Goal: Entertainment & Leisure: Consume media (video, audio)

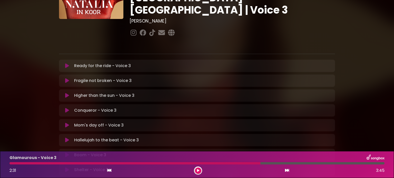
scroll to position [77, 0]
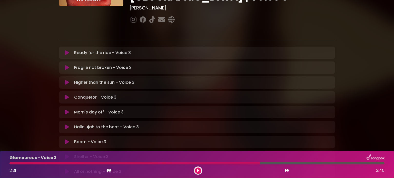
click at [195, 168] on button at bounding box center [198, 171] width 6 height 6
drag, startPoint x: 263, startPoint y: 163, endPoint x: 118, endPoint y: 143, distance: 146.3
click at [125, 164] on div at bounding box center [67, 163] width 116 height 2
click at [66, 50] on icon at bounding box center [67, 52] width 4 height 5
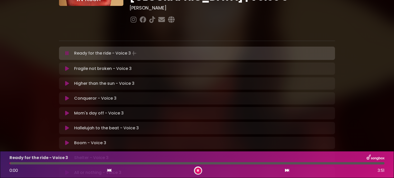
drag, startPoint x: 20, startPoint y: 163, endPoint x: 0, endPoint y: 162, distance: 19.8
click at [0, 162] on div "Ready for the ride - Voice 3 0:00 3:51" at bounding box center [197, 164] width 394 height 27
click at [107, 170] on icon at bounding box center [109, 170] width 4 height 4
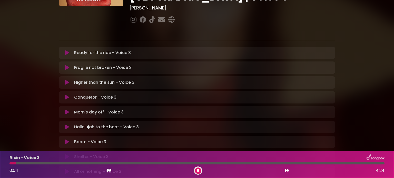
click at [66, 50] on icon at bounding box center [67, 52] width 4 height 5
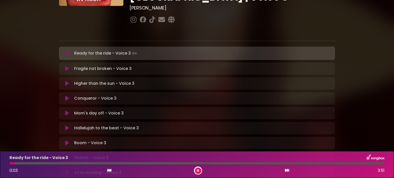
click at [108, 170] on icon at bounding box center [109, 170] width 4 height 4
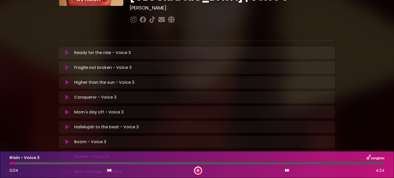
click at [66, 50] on icon at bounding box center [67, 52] width 4 height 5
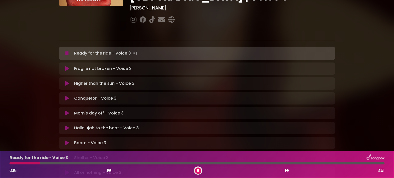
click at [110, 171] on icon at bounding box center [109, 170] width 4 height 4
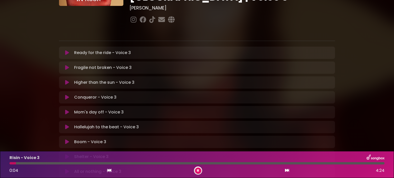
click at [66, 50] on icon at bounding box center [67, 52] width 4 height 5
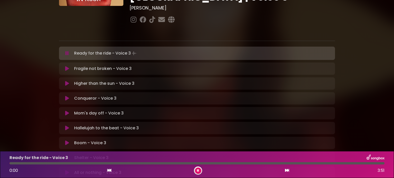
click at [66, 51] on icon at bounding box center [66, 53] width 3 height 5
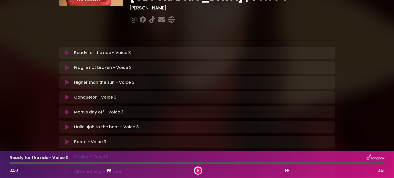
click at [66, 50] on icon at bounding box center [67, 52] width 4 height 5
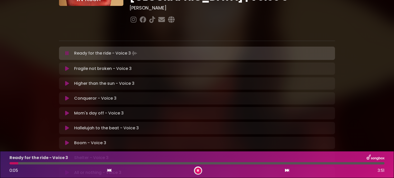
click at [109, 171] on icon at bounding box center [109, 170] width 4 height 4
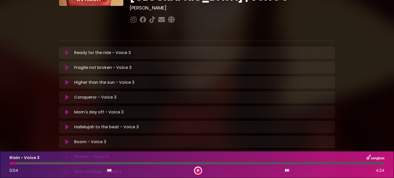
click at [108, 169] on icon at bounding box center [109, 170] width 4 height 4
click at [68, 50] on icon at bounding box center [67, 52] width 4 height 5
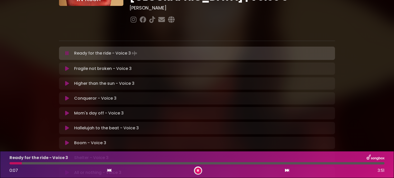
click at [109, 170] on icon at bounding box center [109, 170] width 4 height 4
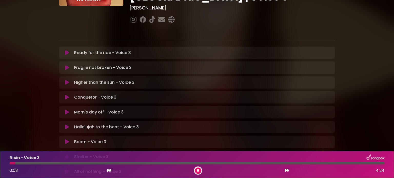
click at [143, 50] on div "Ready for the ride - Voice 3 Loading Track..." at bounding box center [202, 53] width 260 height 6
click at [109, 50] on p "Ready for the ride - Voice 3 Loading Track..." at bounding box center [102, 53] width 57 height 6
click at [198, 171] on icon at bounding box center [198, 170] width 2 height 3
click at [110, 172] on icon at bounding box center [109, 170] width 4 height 4
click at [109, 170] on icon at bounding box center [109, 170] width 4 height 4
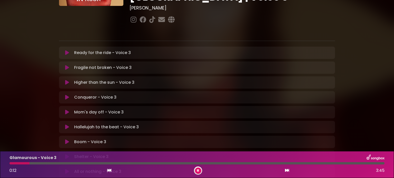
click at [66, 50] on icon at bounding box center [67, 52] width 4 height 5
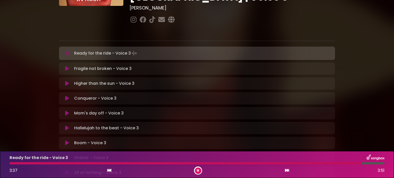
click at [196, 170] on button at bounding box center [198, 171] width 6 height 6
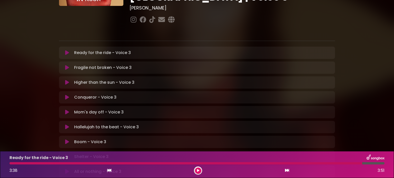
scroll to position [0, 0]
